Goal: Task Accomplishment & Management: Manage account settings

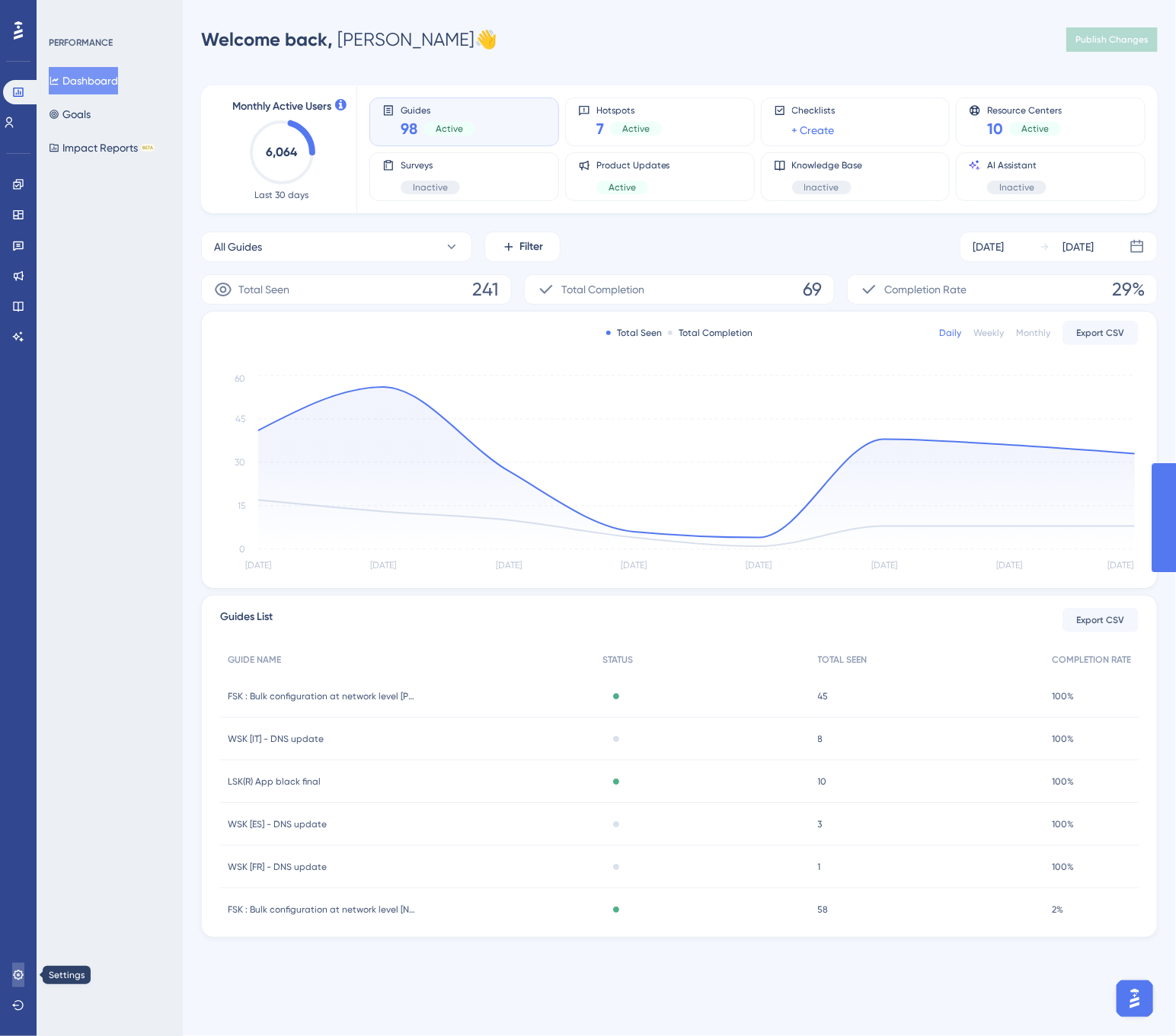
click at [16, 977] on icon at bounding box center [18, 974] width 12 height 12
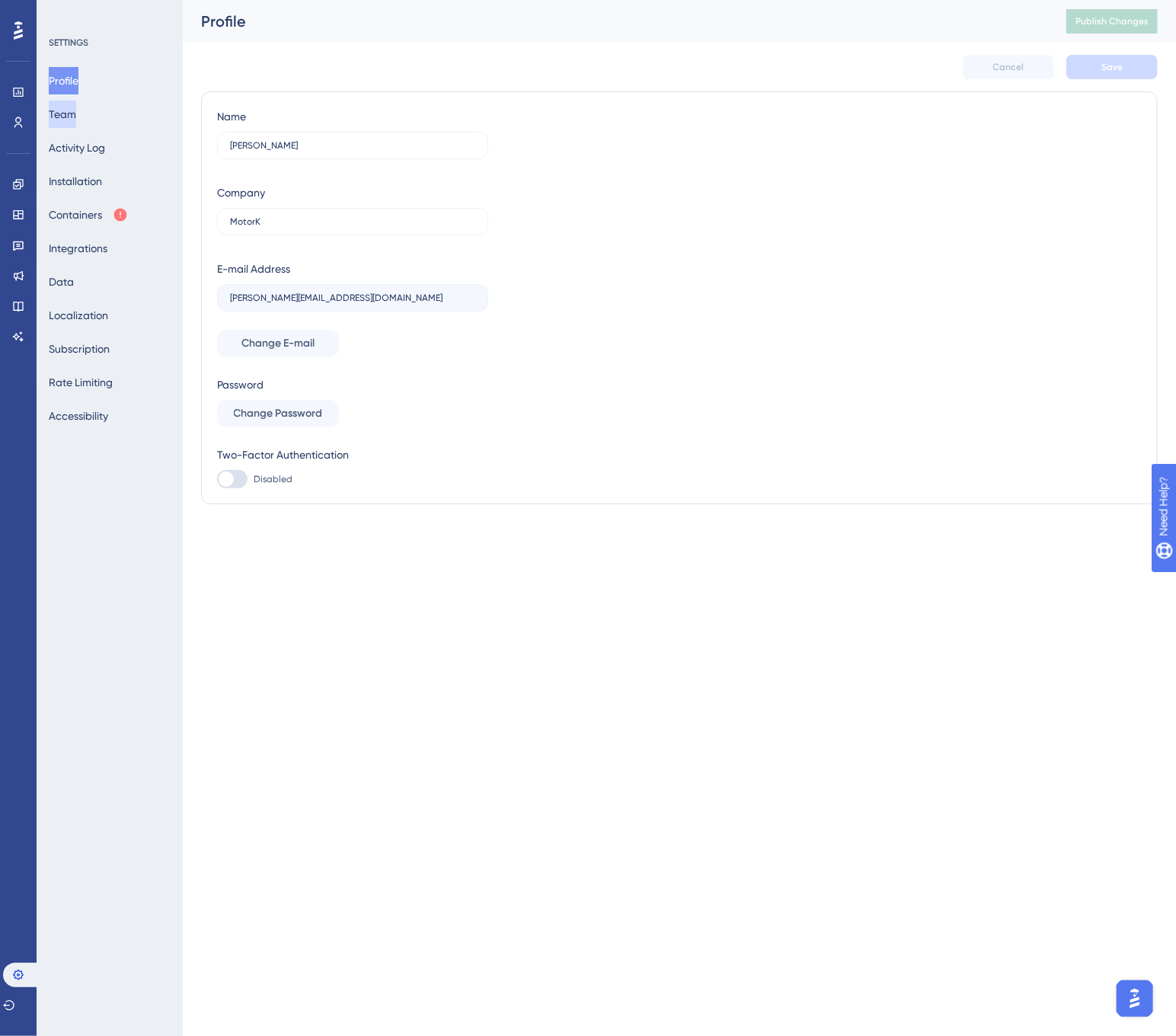
click at [76, 118] on button "Team" at bounding box center [63, 115] width 28 height 28
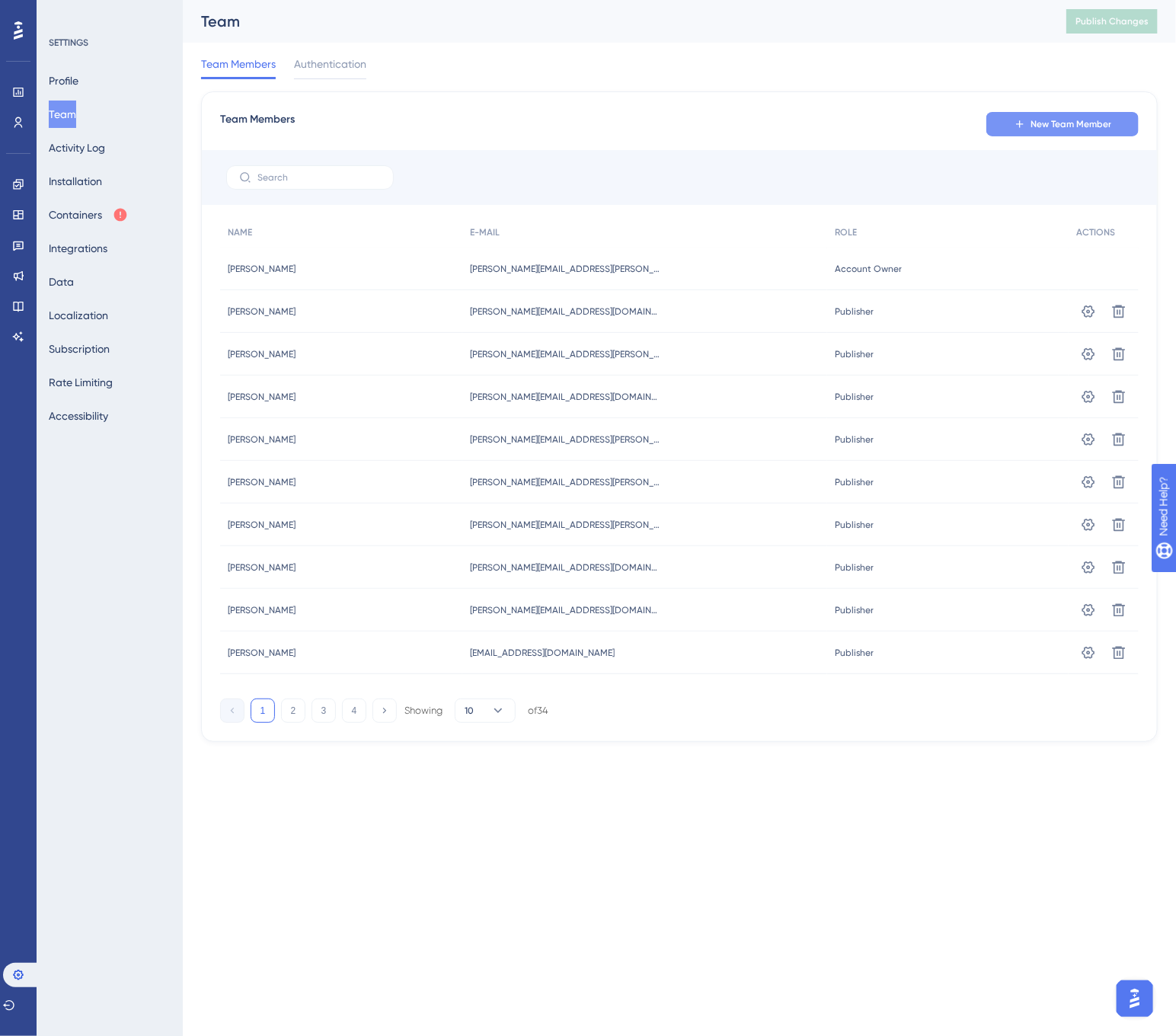
click at [1019, 122] on icon at bounding box center [1020, 124] width 12 height 12
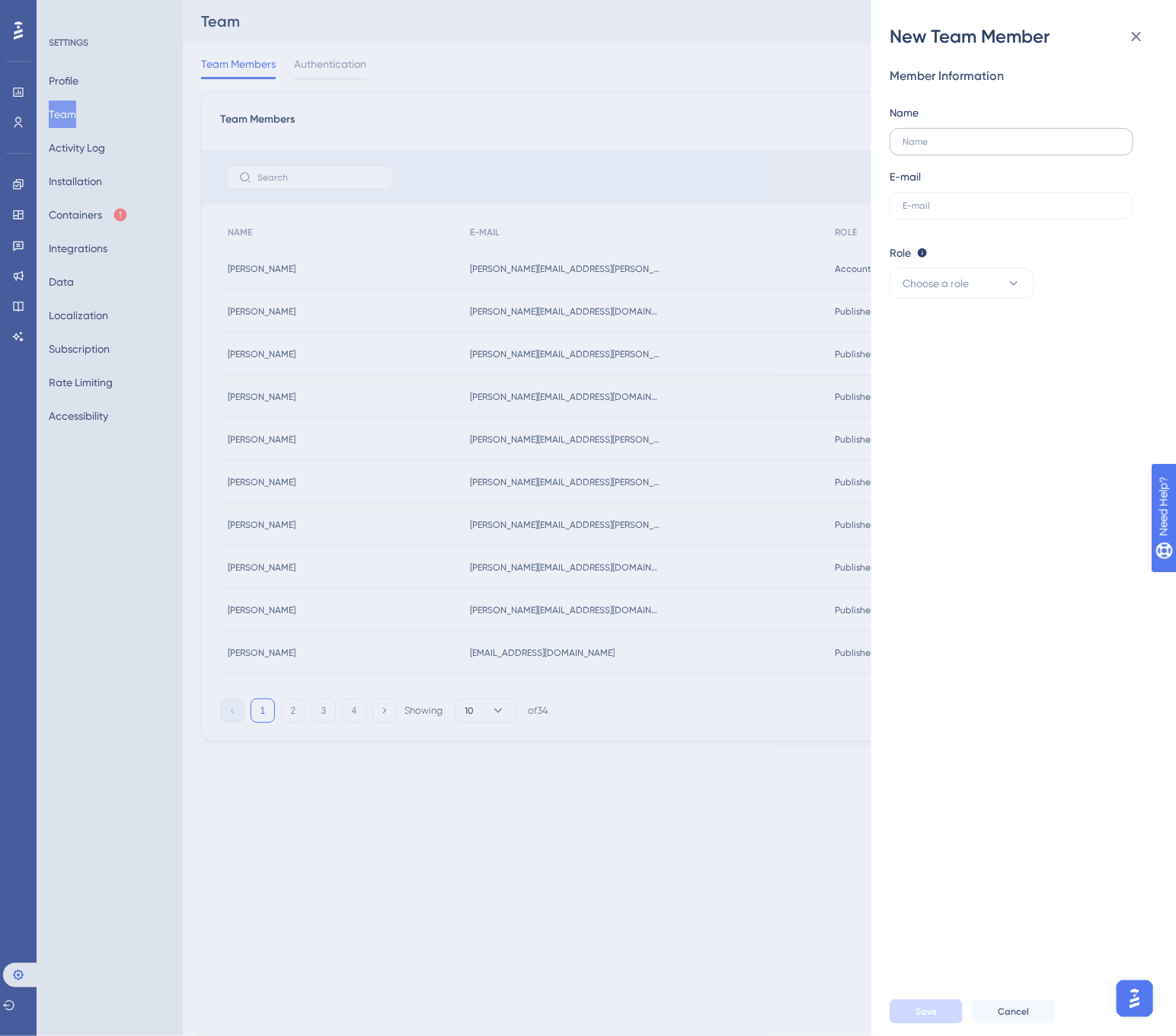
click at [955, 150] on label at bounding box center [1012, 141] width 244 height 28
click at [955, 147] on input "text" at bounding box center [1012, 141] width 218 height 11
click at [1017, 286] on icon at bounding box center [1014, 283] width 15 height 15
click at [690, 819] on div "New Team Member Member Information Name E-mail Role Editor: Create & edit mater…" at bounding box center [588, 518] width 1176 height 1036
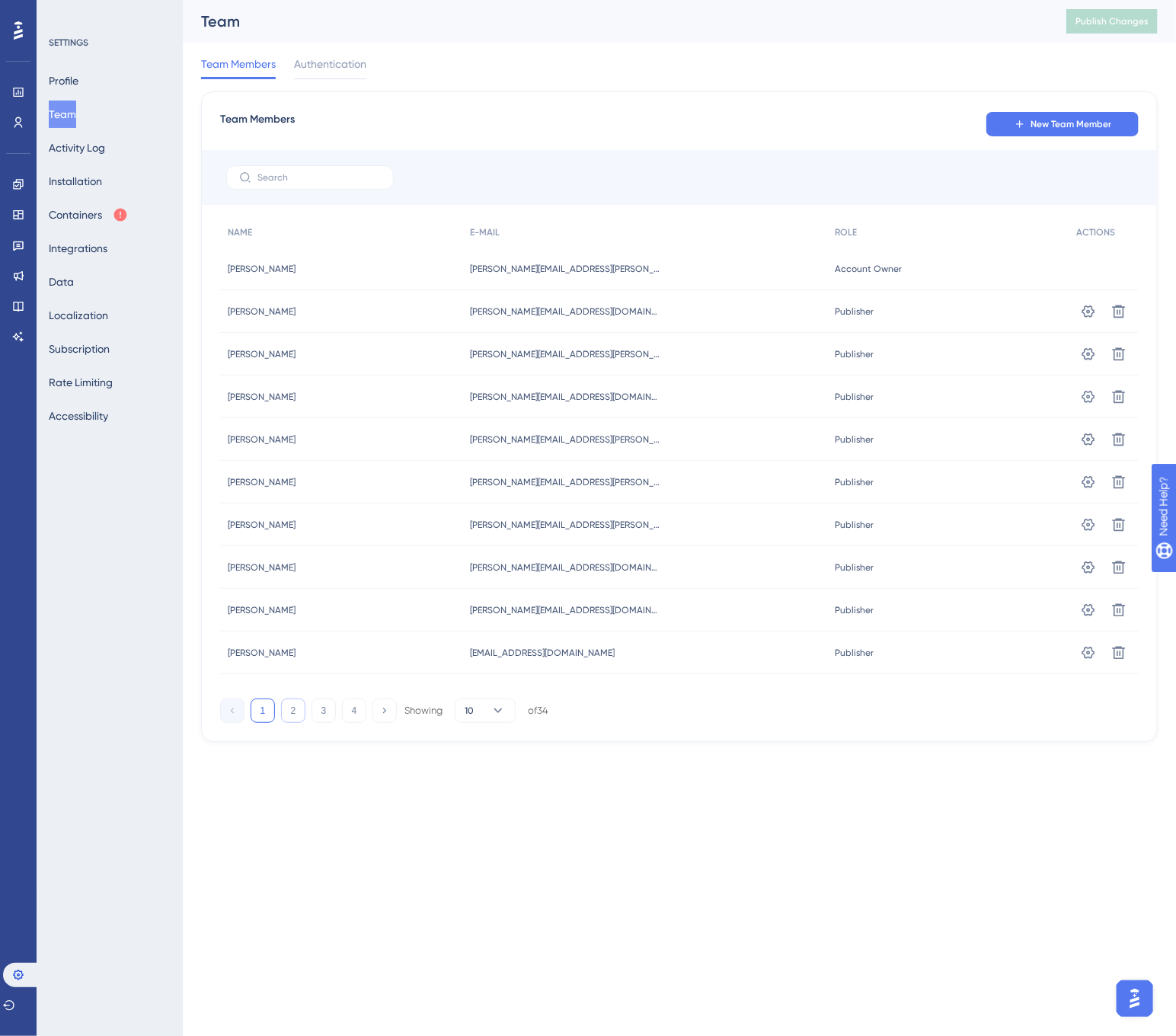
click at [293, 716] on button "2" at bounding box center [293, 710] width 24 height 24
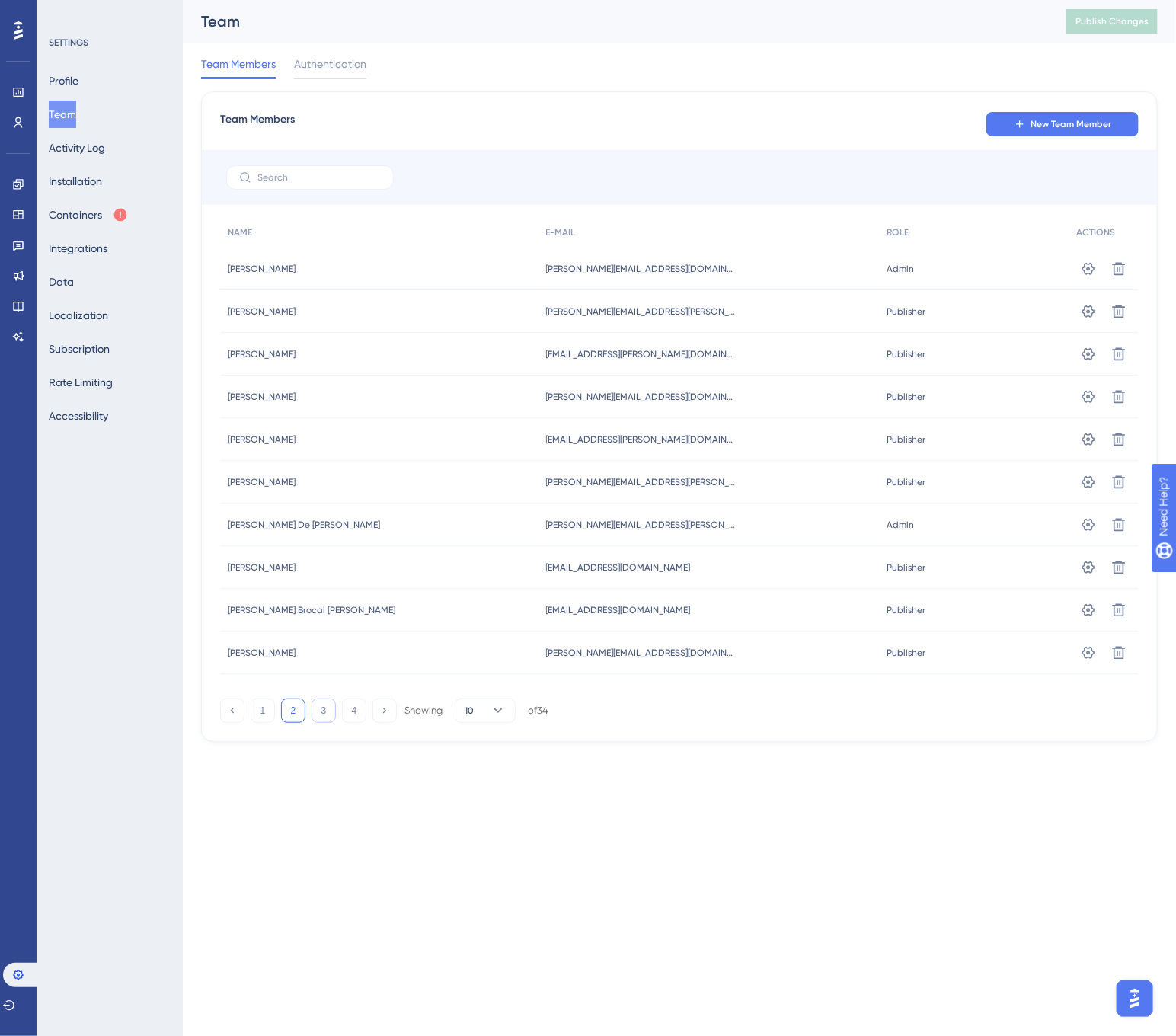
click at [318, 709] on button "3" at bounding box center [324, 710] width 24 height 24
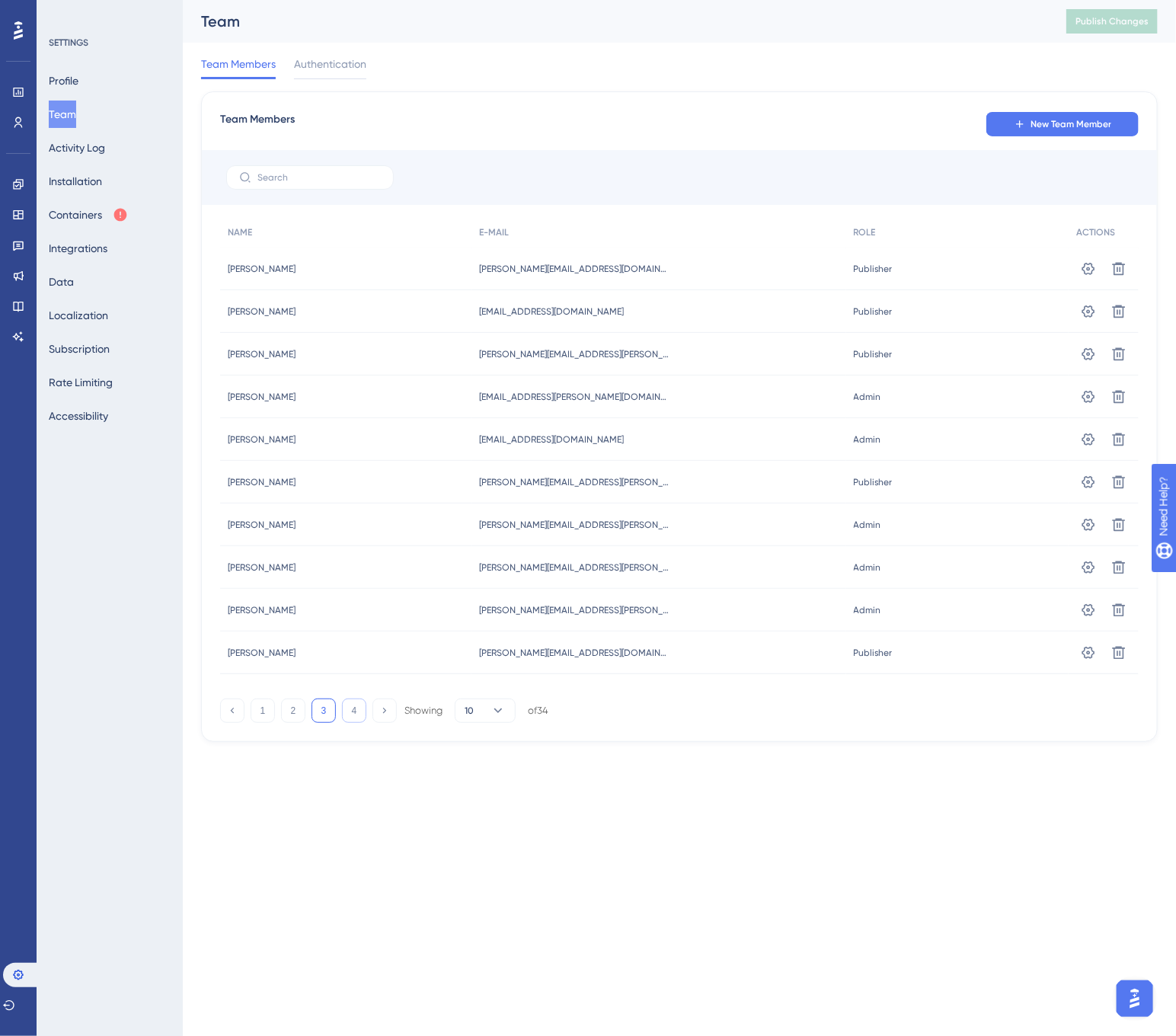
click at [356, 711] on button "4" at bounding box center [354, 710] width 24 height 24
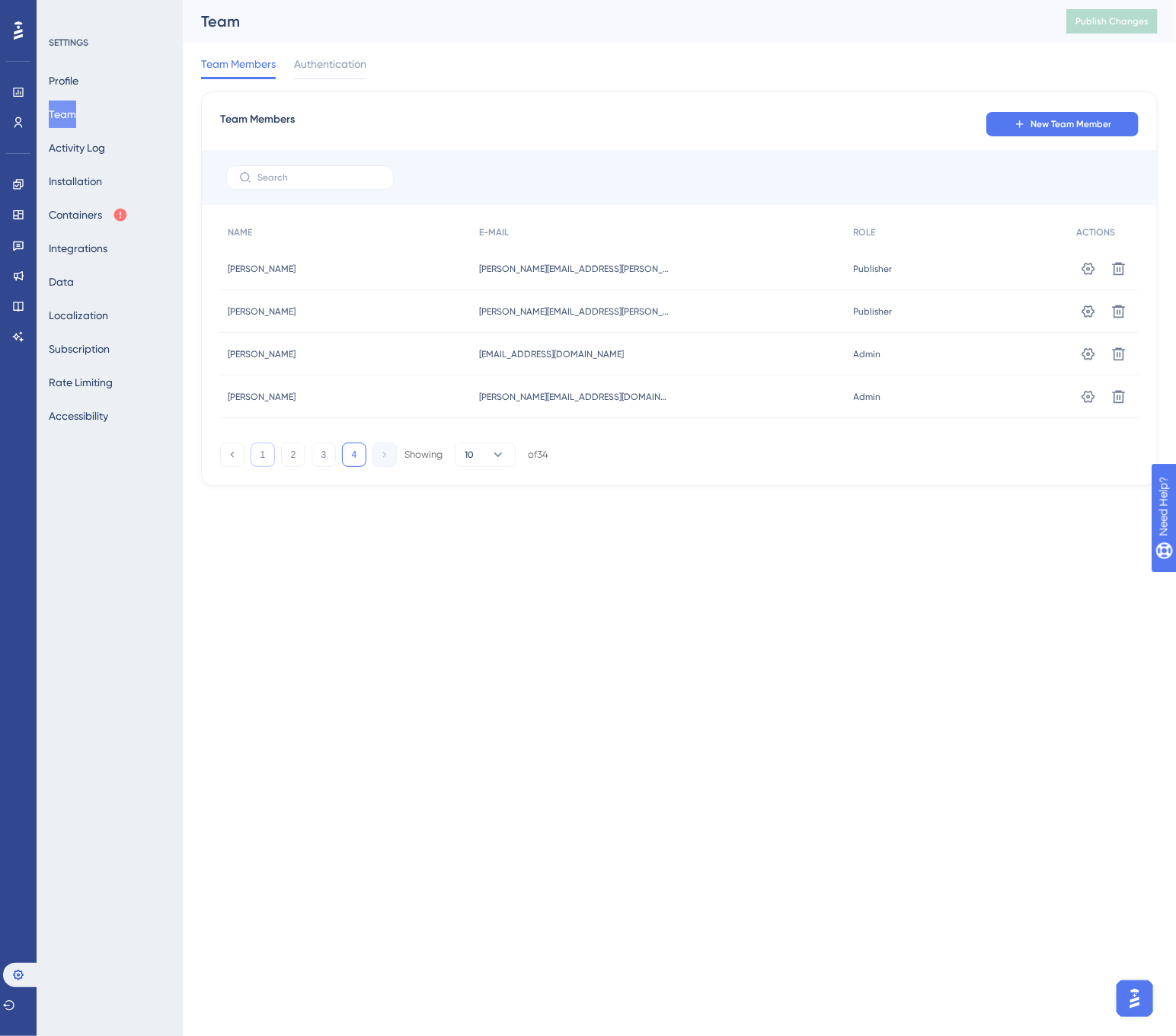
click at [264, 462] on button "1" at bounding box center [262, 454] width 24 height 24
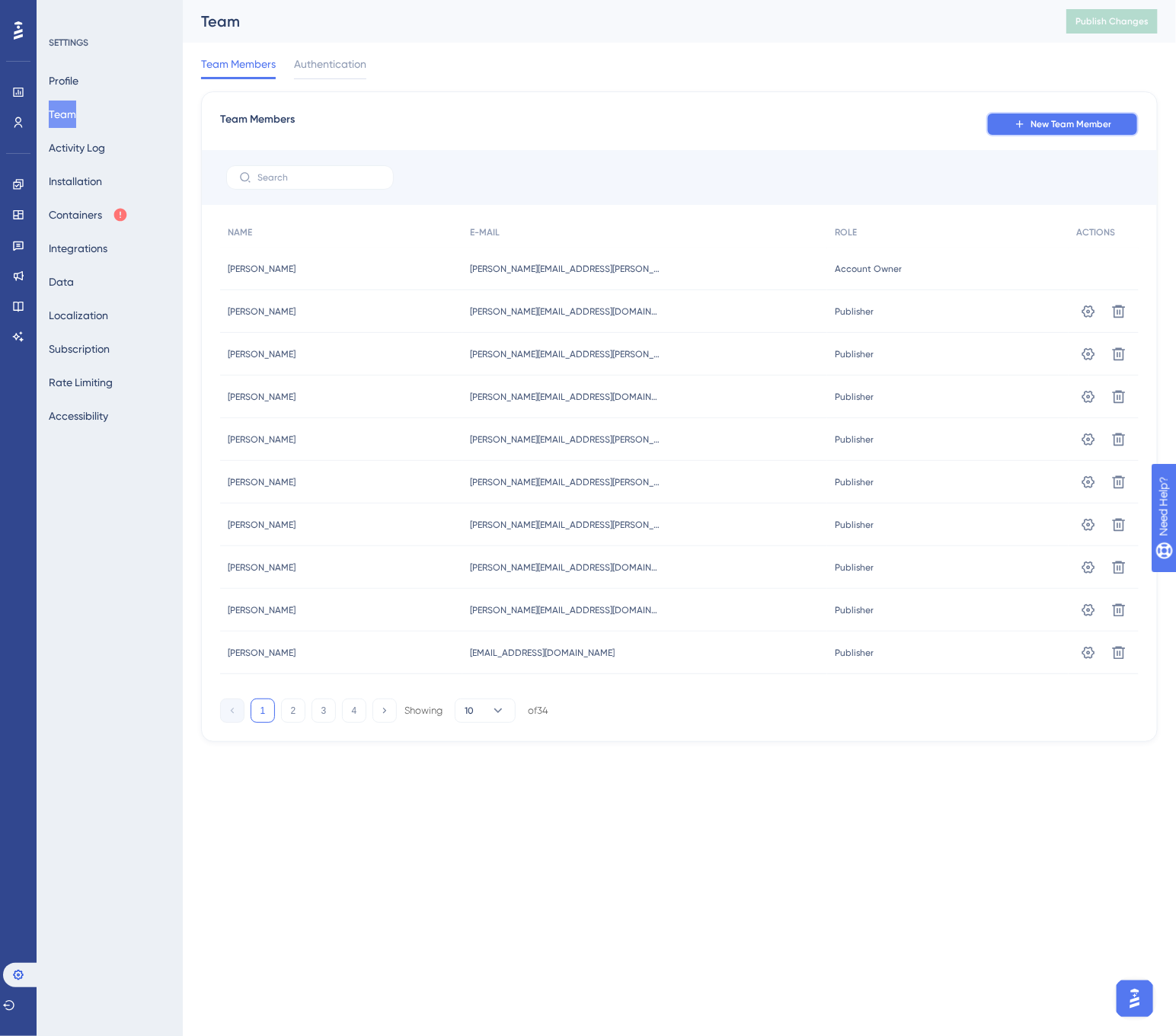
click at [1011, 119] on button "New Team Member" at bounding box center [1062, 124] width 152 height 24
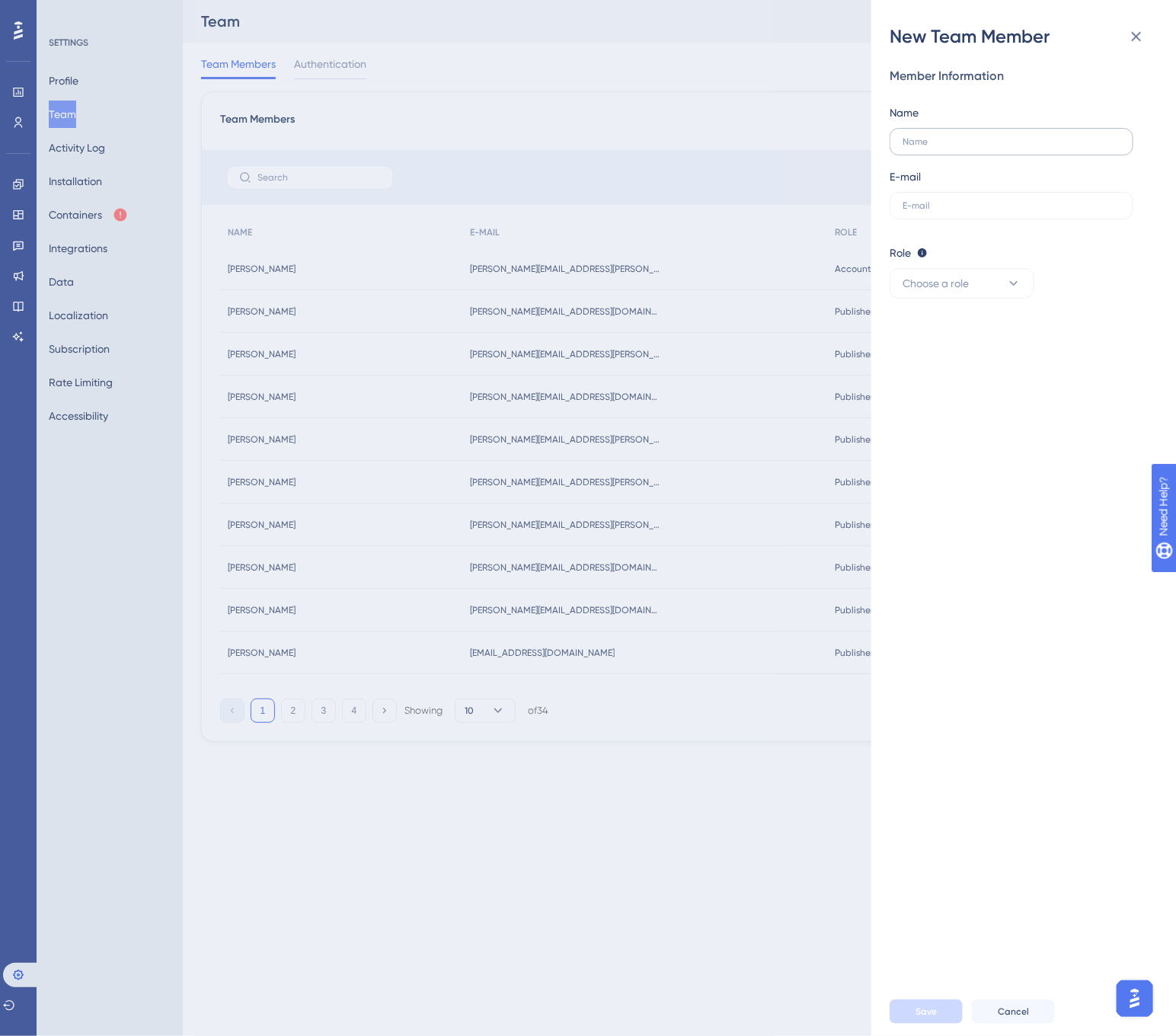
click at [982, 154] on label at bounding box center [1012, 141] width 244 height 28
click at [982, 147] on input "text" at bounding box center [1012, 141] width 218 height 11
type input "[PERSON_NAME]"
click at [1004, 211] on label at bounding box center [1012, 206] width 244 height 28
click at [1004, 211] on input "text" at bounding box center [1012, 205] width 218 height 11
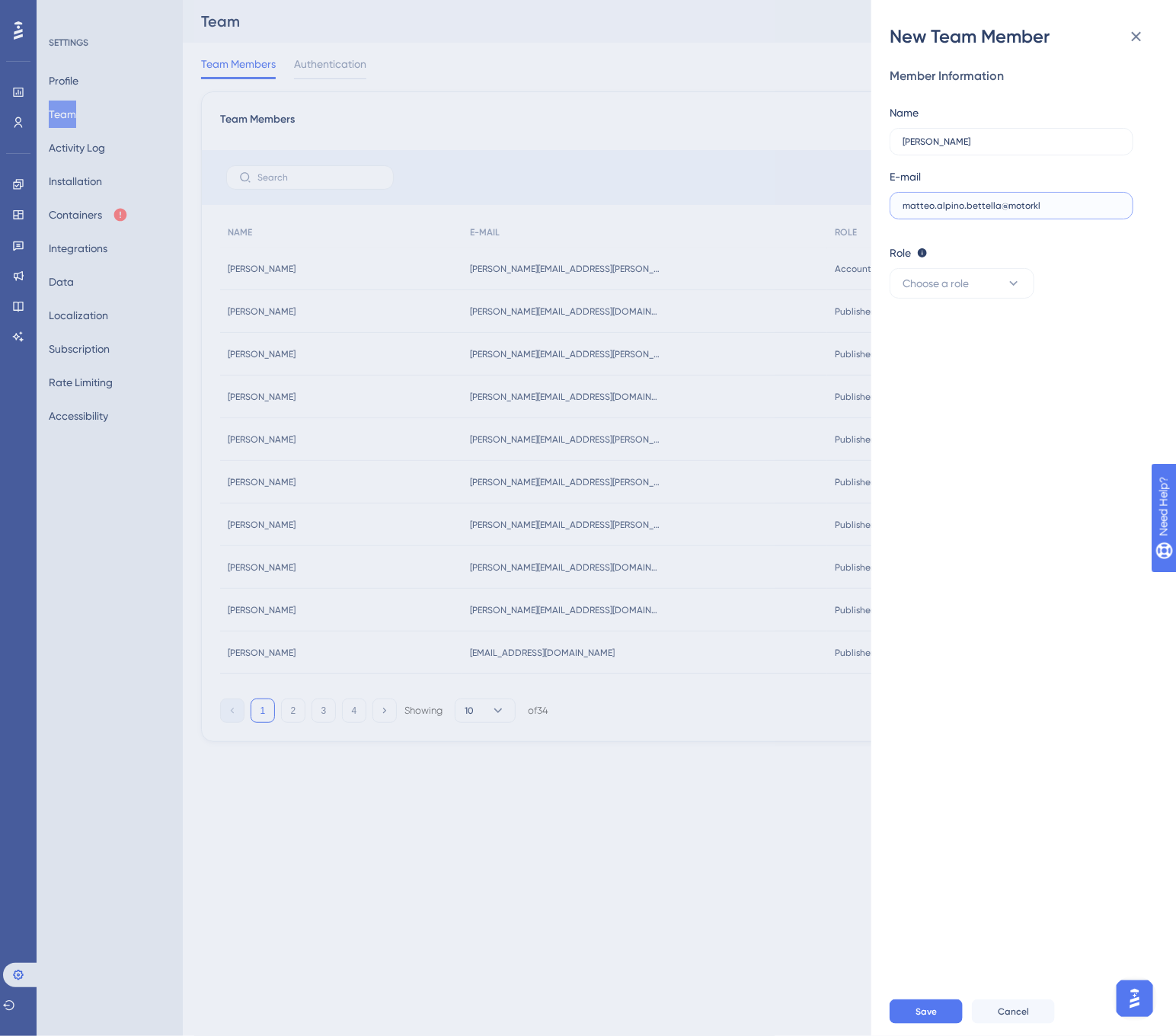
drag, startPoint x: 1014, startPoint y: 207, endPoint x: 858, endPoint y: 207, distance: 156.0
click at [858, 207] on div "New Team Member Member Information Name [PERSON_NAME] E-mail matteo.alpino.bett…" at bounding box center [588, 518] width 1176 height 1036
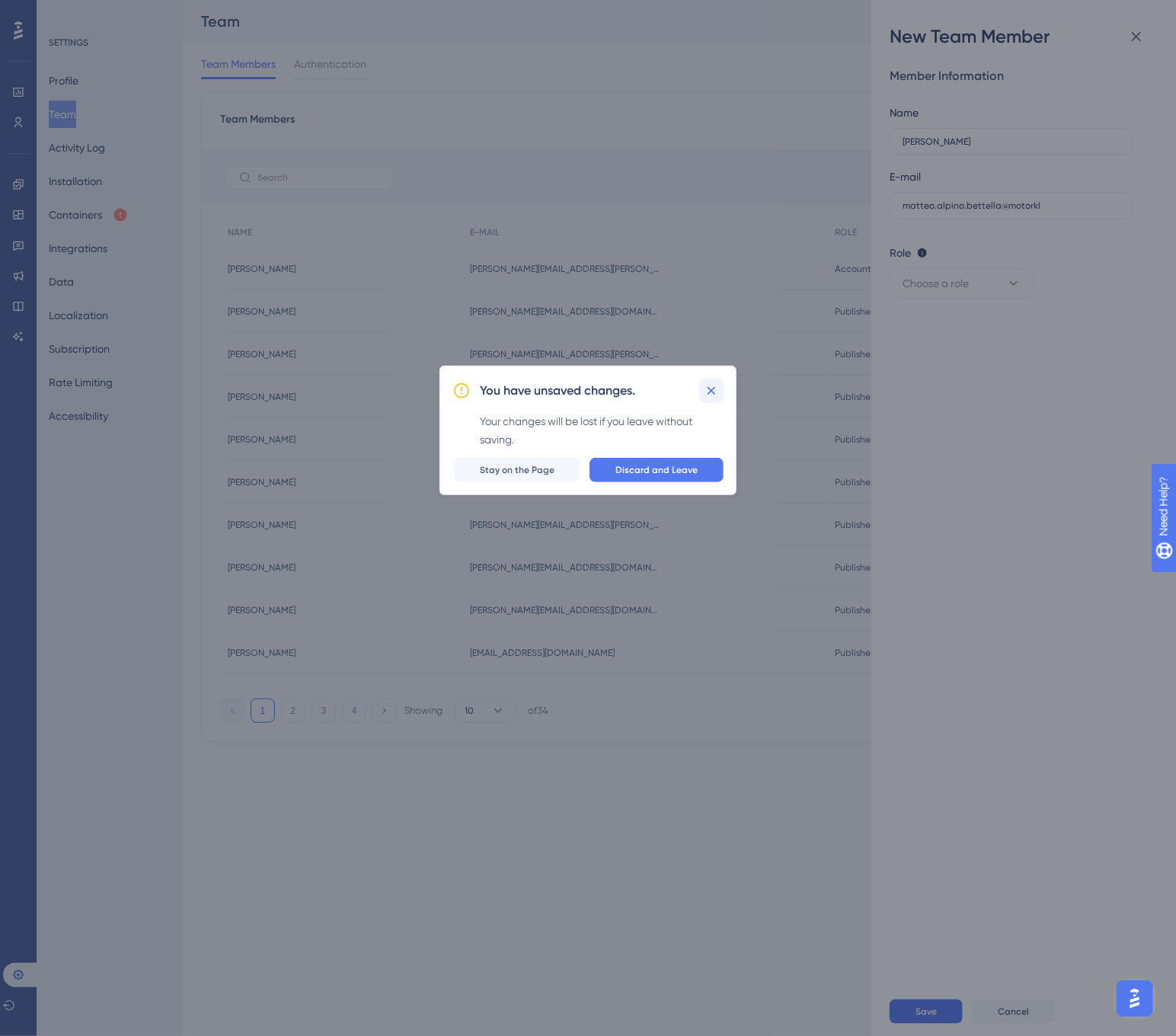
click at [707, 389] on icon at bounding box center [711, 389] width 15 height 15
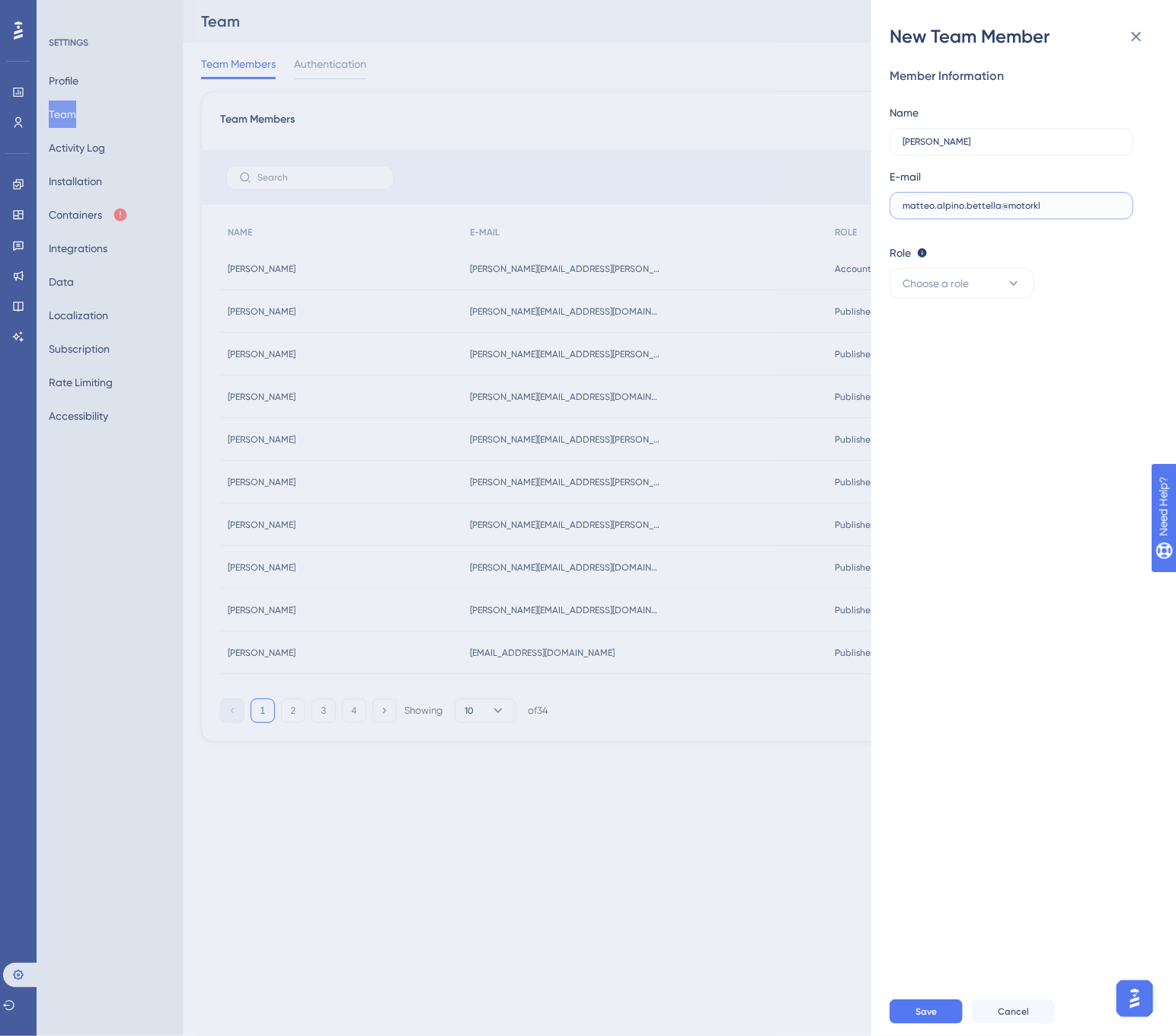
paste input "[EMAIL_ADDRESS][DOMAIN_NAME]"
type input "[EMAIL_ADDRESS][DOMAIN_NAME]"
click at [996, 278] on button "Choose a role" at bounding box center [962, 283] width 145 height 31
click at [959, 372] on div "Publisher Publisher" at bounding box center [962, 360] width 101 height 31
click at [920, 1009] on span "Save" at bounding box center [926, 1011] width 21 height 12
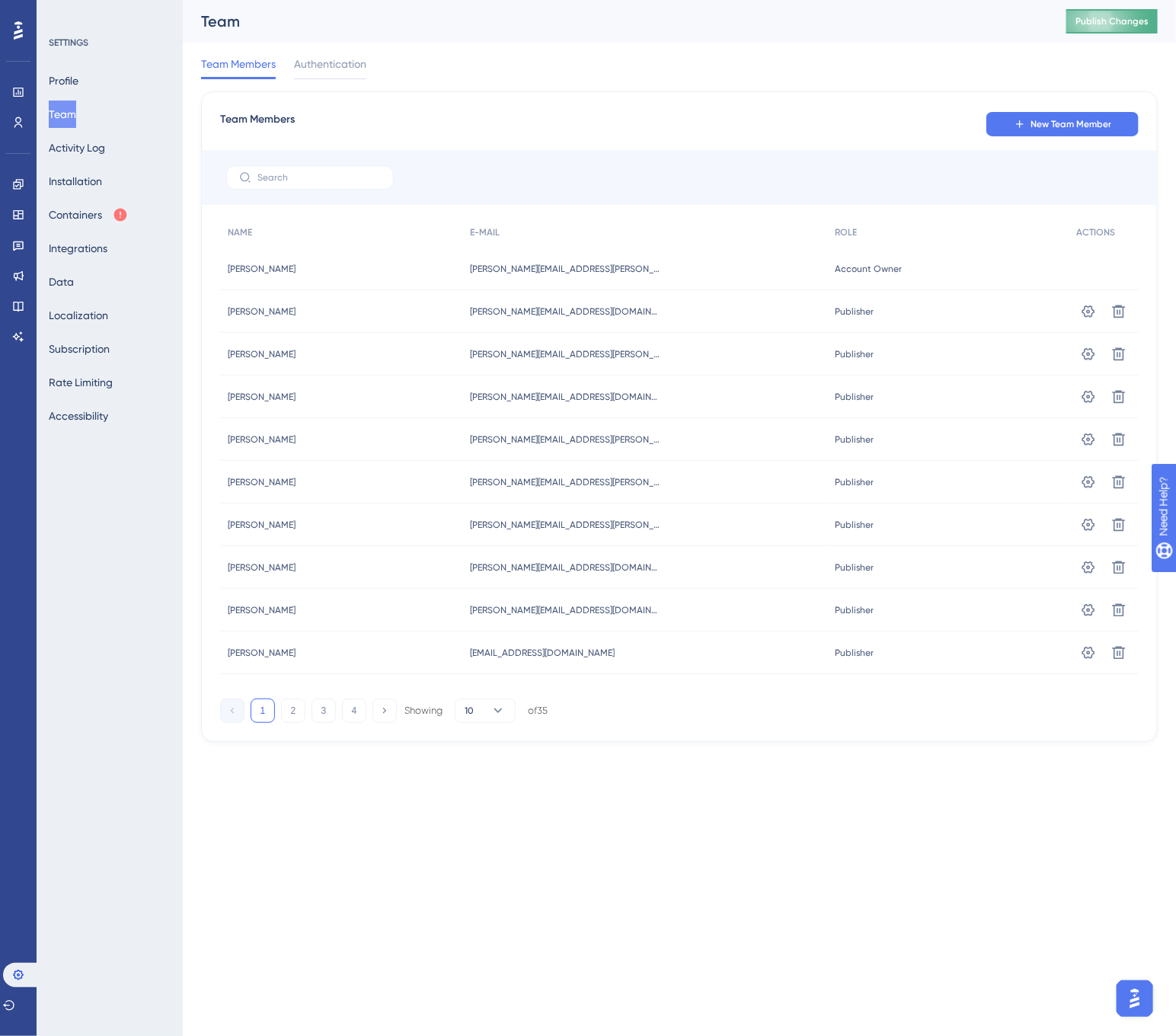
click at [1094, 17] on span "Publish Changes" at bounding box center [1111, 21] width 73 height 12
